Goal: Entertainment & Leisure: Browse casually

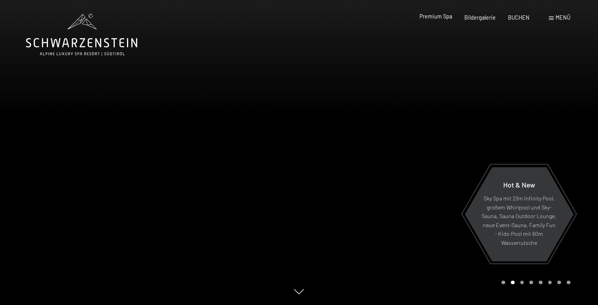
click at [437, 16] on span "Premium Spa" at bounding box center [435, 16] width 33 height 7
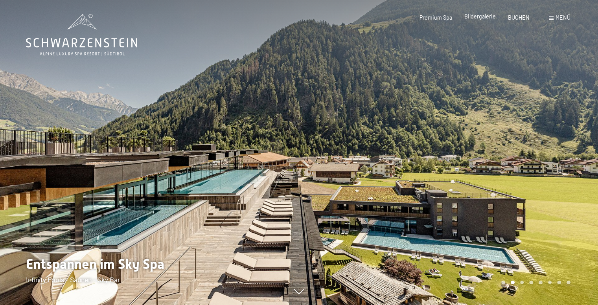
click at [476, 16] on span "Bildergalerie" at bounding box center [479, 16] width 31 height 7
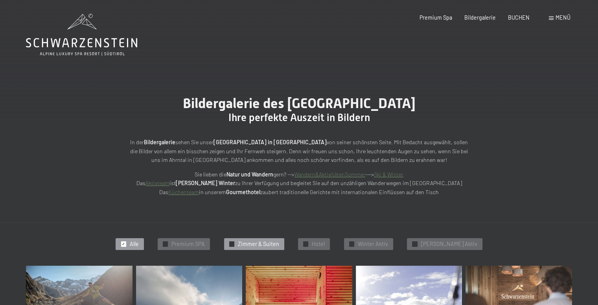
click at [257, 245] on span "Zimmer & Suiten" at bounding box center [258, 244] width 41 height 8
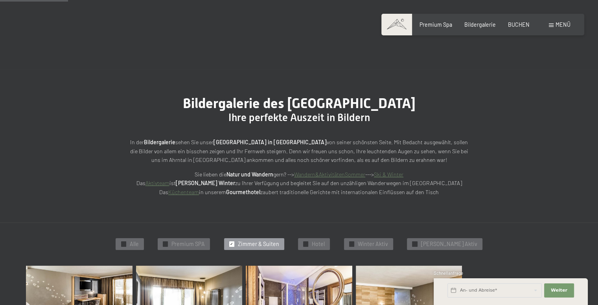
scroll to position [167, 0]
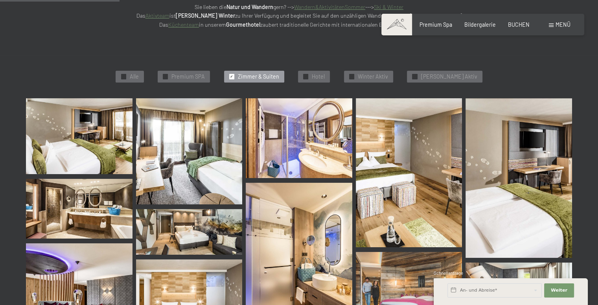
click at [79, 148] on img at bounding box center [79, 136] width 107 height 76
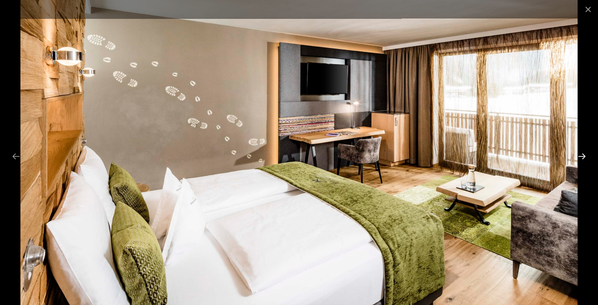
click at [581, 155] on button "Next slide" at bounding box center [582, 156] width 17 height 15
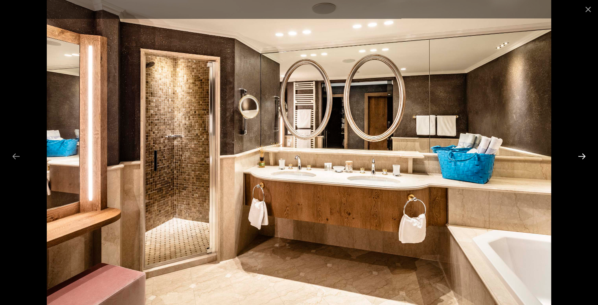
click at [581, 155] on button "Next slide" at bounding box center [582, 156] width 17 height 15
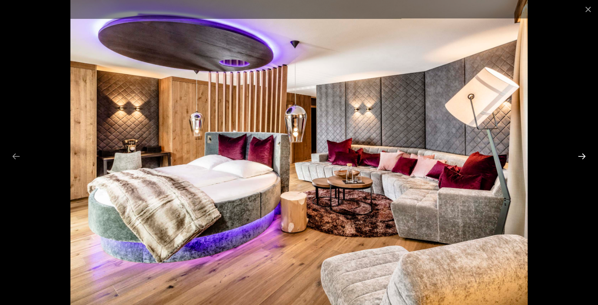
click at [581, 155] on button "Next slide" at bounding box center [582, 156] width 17 height 15
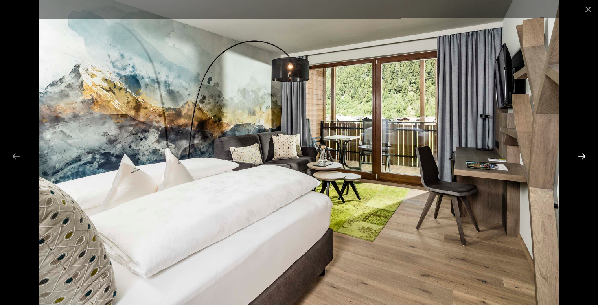
click at [581, 155] on button "Next slide" at bounding box center [582, 156] width 17 height 15
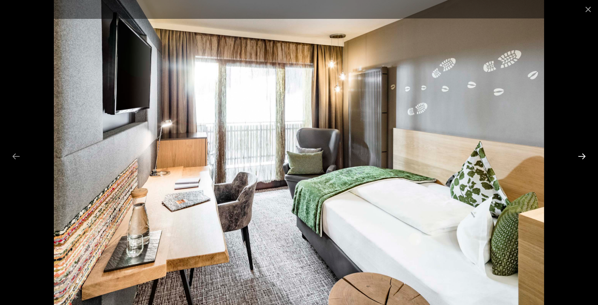
click at [581, 155] on button "Next slide" at bounding box center [582, 156] width 17 height 15
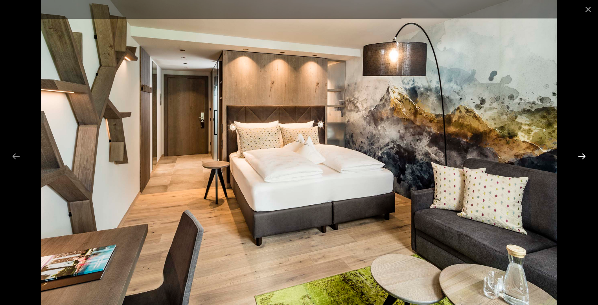
click at [581, 155] on button "Next slide" at bounding box center [582, 156] width 17 height 15
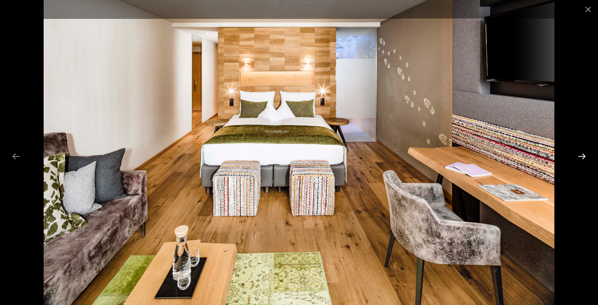
click at [581, 155] on button "Next slide" at bounding box center [582, 156] width 17 height 15
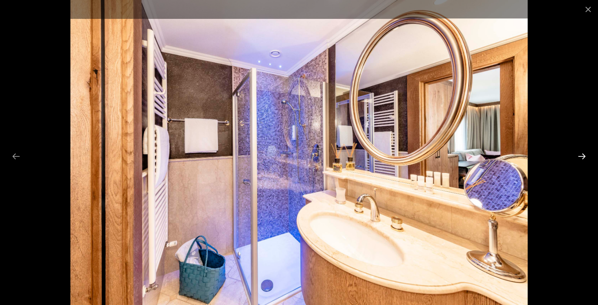
click at [581, 155] on button "Next slide" at bounding box center [582, 156] width 17 height 15
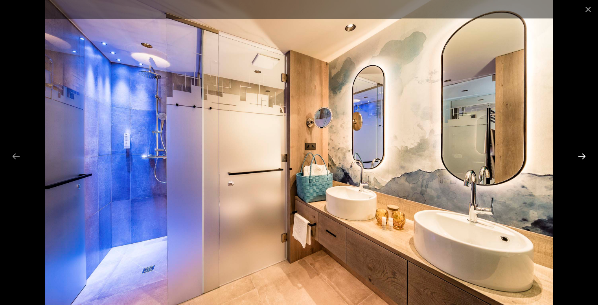
click at [581, 155] on button "Next slide" at bounding box center [582, 156] width 17 height 15
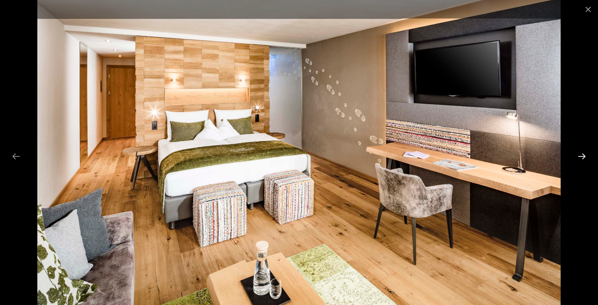
click at [581, 155] on button "Next slide" at bounding box center [582, 156] width 17 height 15
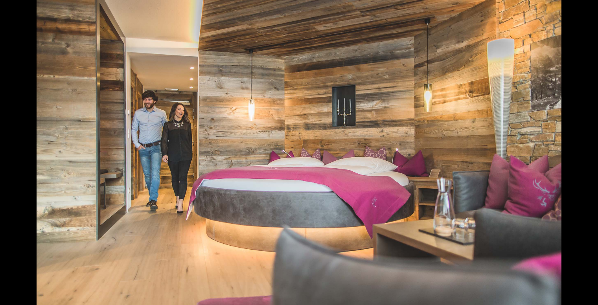
click at [581, 155] on button "Next slide" at bounding box center [586, 156] width 17 height 15
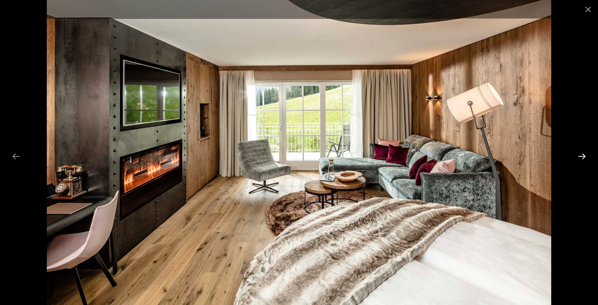
click at [581, 155] on button "Next slide" at bounding box center [582, 156] width 17 height 15
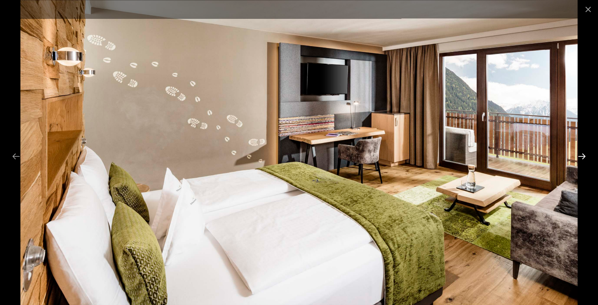
click at [581, 155] on button "Next slide" at bounding box center [582, 156] width 17 height 15
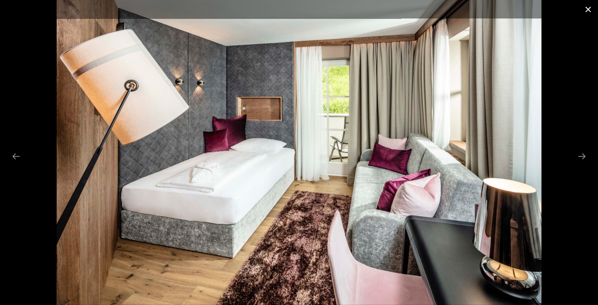
click at [589, 6] on button "Close gallery" at bounding box center [588, 9] width 20 height 18
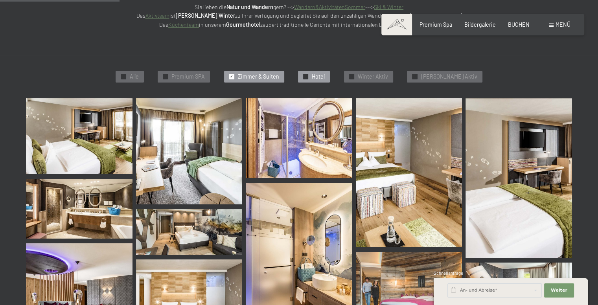
click at [325, 76] on span "Hotel" at bounding box center [318, 77] width 13 height 8
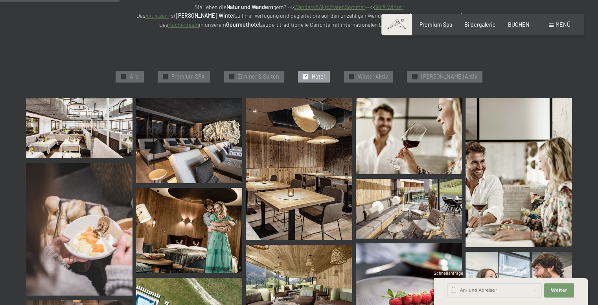
click at [86, 131] on img at bounding box center [79, 128] width 107 height 60
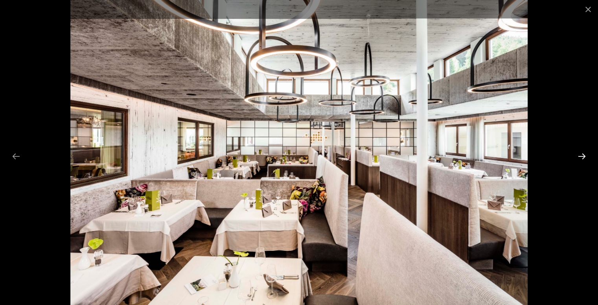
click at [580, 155] on button "Next slide" at bounding box center [582, 156] width 17 height 15
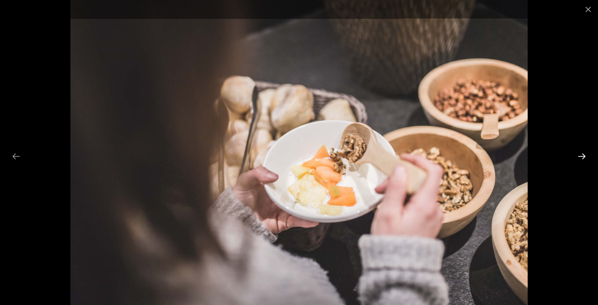
click at [580, 155] on button "Next slide" at bounding box center [582, 156] width 17 height 15
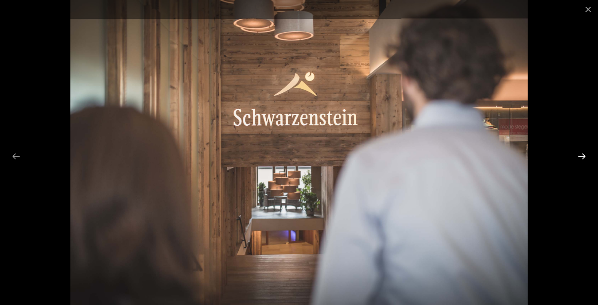
click at [580, 155] on button "Next slide" at bounding box center [582, 156] width 17 height 15
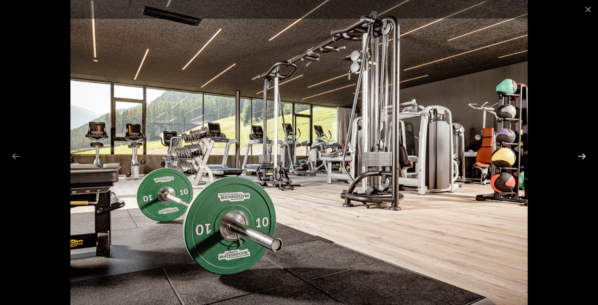
click at [580, 155] on button "Next slide" at bounding box center [582, 156] width 17 height 15
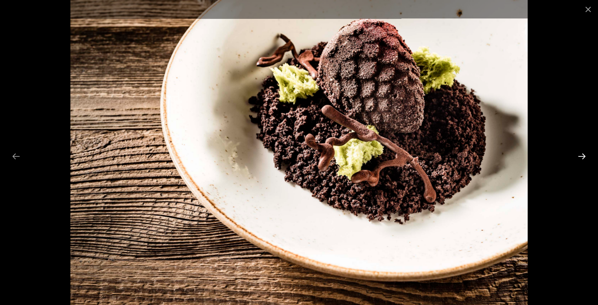
click at [580, 155] on button "Next slide" at bounding box center [582, 156] width 17 height 15
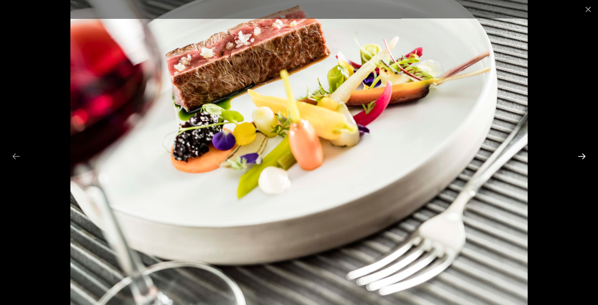
click at [580, 155] on button "Next slide" at bounding box center [582, 156] width 17 height 15
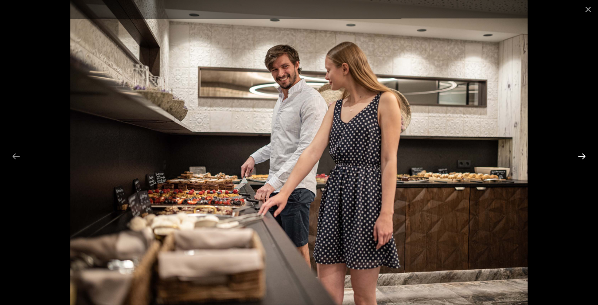
click at [580, 155] on button "Next slide" at bounding box center [582, 156] width 17 height 15
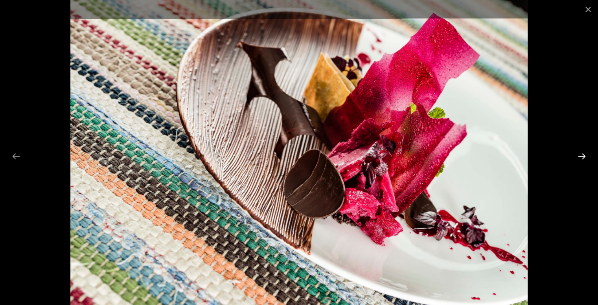
click at [580, 155] on button "Next slide" at bounding box center [582, 156] width 17 height 15
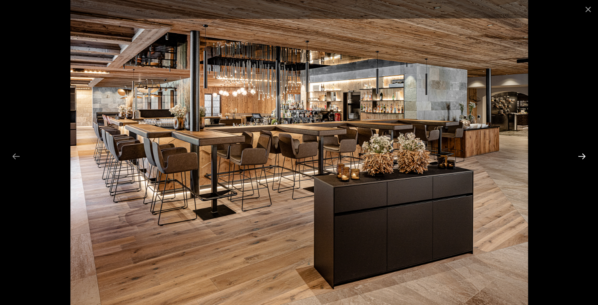
click at [580, 155] on button "Next slide" at bounding box center [582, 156] width 17 height 15
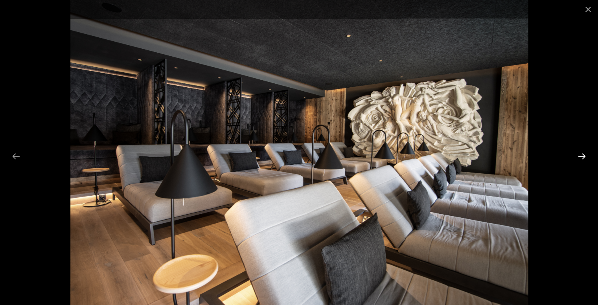
click at [580, 155] on button "Next slide" at bounding box center [582, 156] width 17 height 15
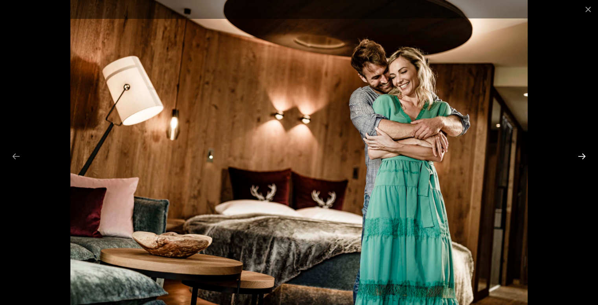
click at [580, 155] on button "Next slide" at bounding box center [582, 156] width 17 height 15
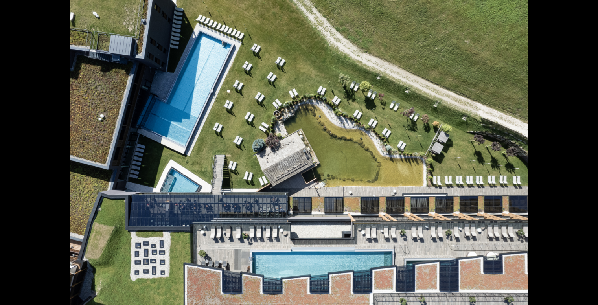
click at [580, 155] on button "Next slide" at bounding box center [586, 156] width 17 height 15
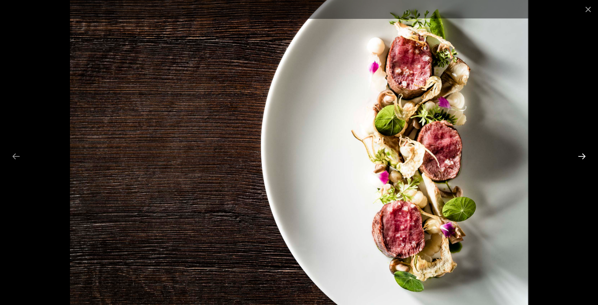
click at [580, 155] on button "Next slide" at bounding box center [582, 156] width 17 height 15
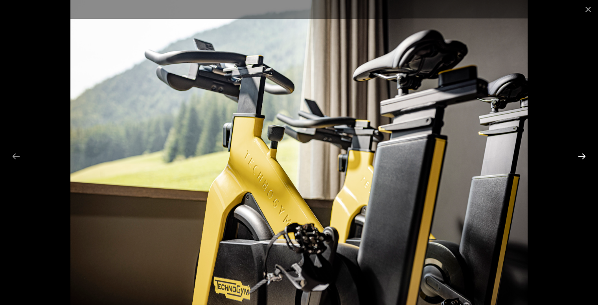
click at [580, 155] on button "Next slide" at bounding box center [582, 156] width 17 height 15
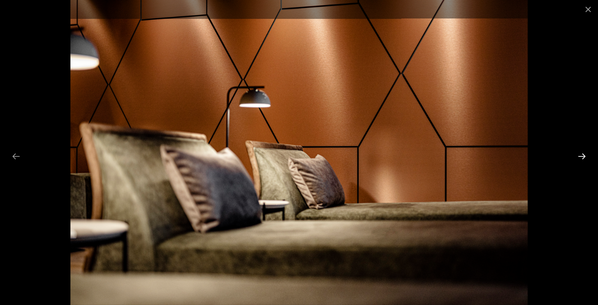
click at [580, 155] on button "Next slide" at bounding box center [582, 156] width 17 height 15
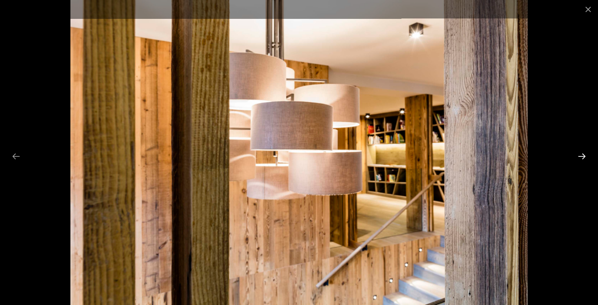
click at [580, 155] on button "Next slide" at bounding box center [582, 156] width 17 height 15
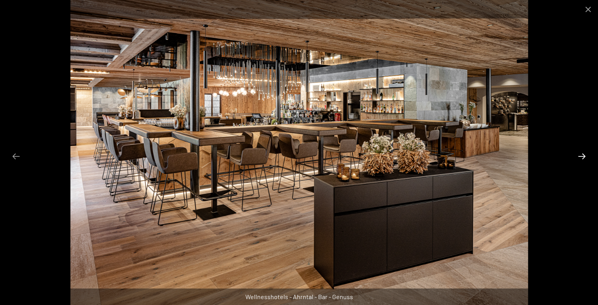
click at [580, 155] on button "Next slide" at bounding box center [582, 156] width 17 height 15
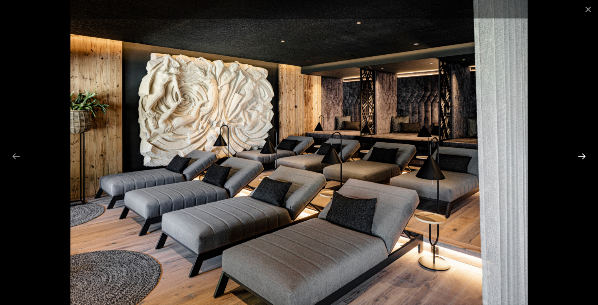
click at [581, 158] on button "Next slide" at bounding box center [582, 156] width 17 height 15
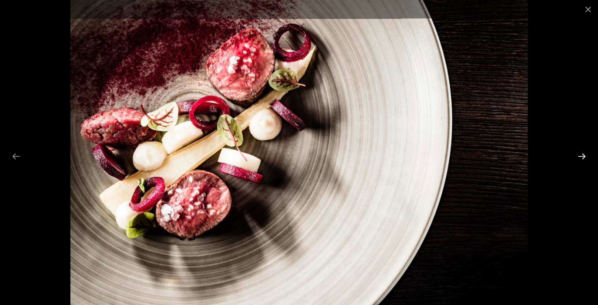
click at [581, 158] on button "Next slide" at bounding box center [582, 156] width 17 height 15
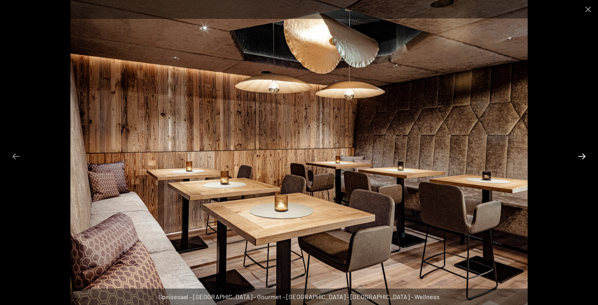
click at [581, 158] on button "Next slide" at bounding box center [582, 156] width 17 height 15
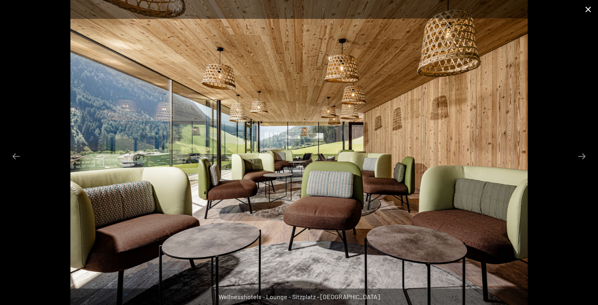
click at [586, 11] on button "Close gallery" at bounding box center [588, 9] width 20 height 18
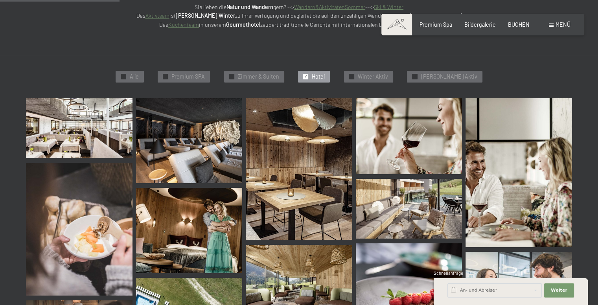
click at [324, 272] on img at bounding box center [299, 285] width 107 height 80
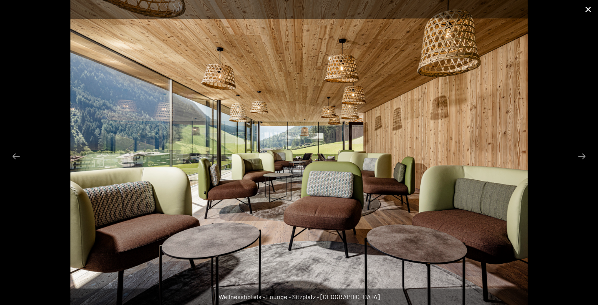
click at [589, 7] on button "Close gallery" at bounding box center [588, 9] width 20 height 18
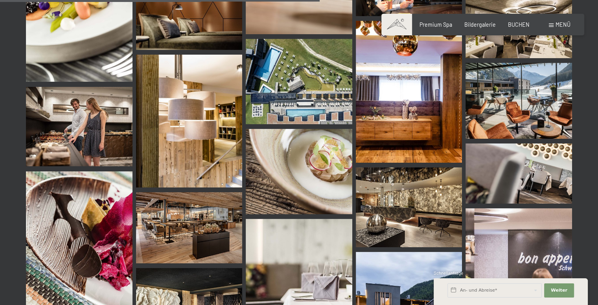
scroll to position [781, 0]
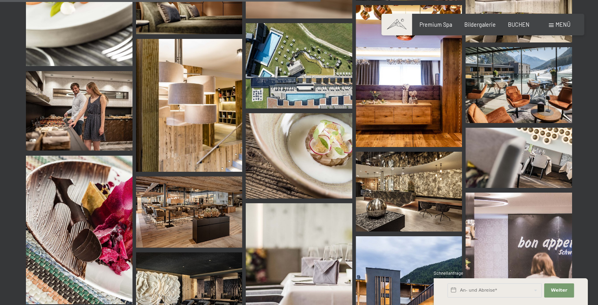
click at [403, 182] on img at bounding box center [409, 192] width 107 height 80
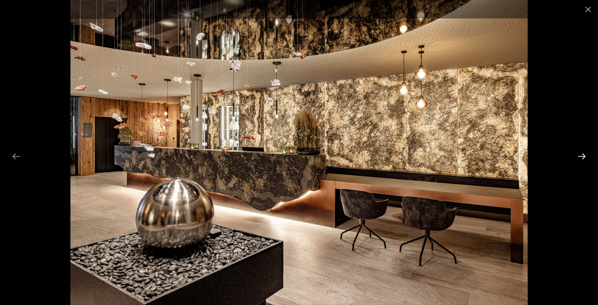
click at [583, 156] on button "Next slide" at bounding box center [582, 156] width 17 height 15
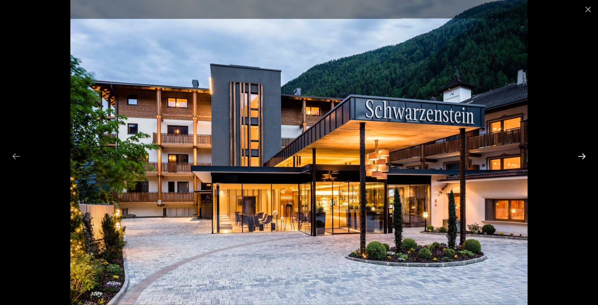
click at [583, 156] on button "Next slide" at bounding box center [582, 156] width 17 height 15
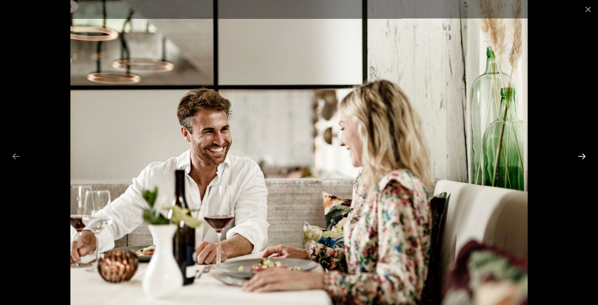
click at [583, 156] on button "Next slide" at bounding box center [582, 156] width 17 height 15
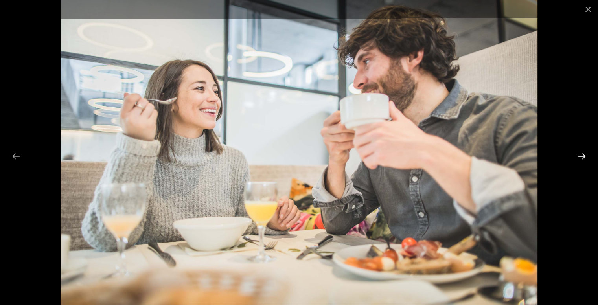
click at [583, 156] on button "Next slide" at bounding box center [582, 156] width 17 height 15
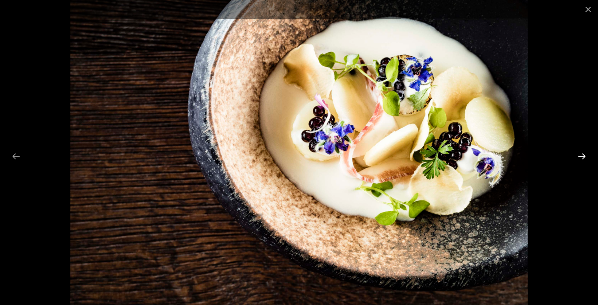
click at [583, 156] on button "Next slide" at bounding box center [582, 156] width 17 height 15
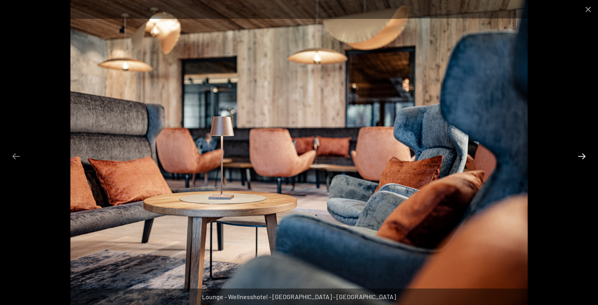
click at [583, 156] on button "Next slide" at bounding box center [582, 156] width 17 height 15
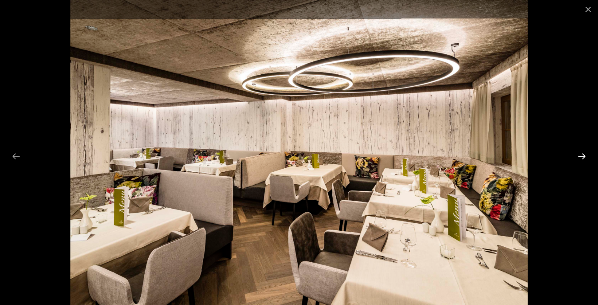
click at [583, 156] on button "Next slide" at bounding box center [582, 156] width 17 height 15
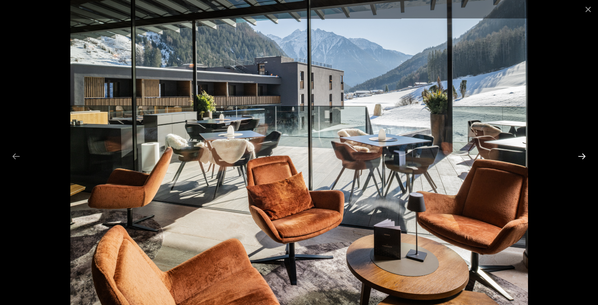
click at [583, 156] on button "Next slide" at bounding box center [582, 156] width 17 height 15
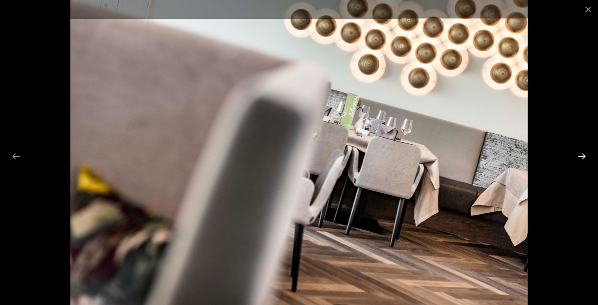
click at [583, 156] on button "Next slide" at bounding box center [582, 156] width 17 height 15
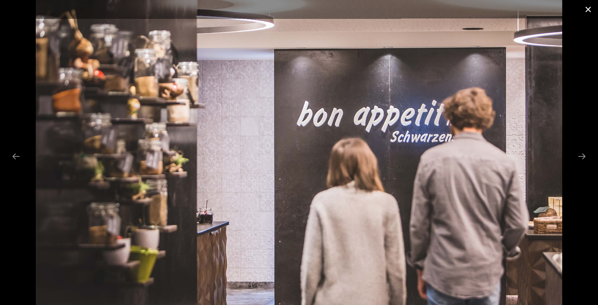
click at [585, 4] on button "Close gallery" at bounding box center [588, 9] width 20 height 18
